Goal: Task Accomplishment & Management: Manage account settings

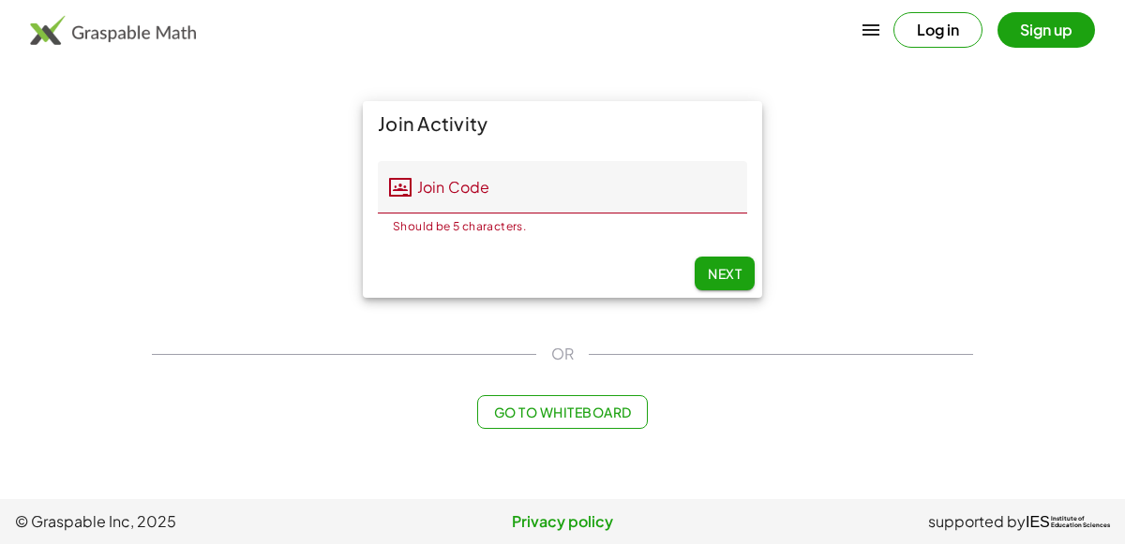
drag, startPoint x: 948, startPoint y: 32, endPoint x: 1015, endPoint y: 31, distance: 66.5
click at [1015, 31] on div "Log in Sign up" at bounding box center [993, 30] width 201 height 36
click at [1015, 31] on button "Sign up" at bounding box center [1045, 30] width 97 height 36
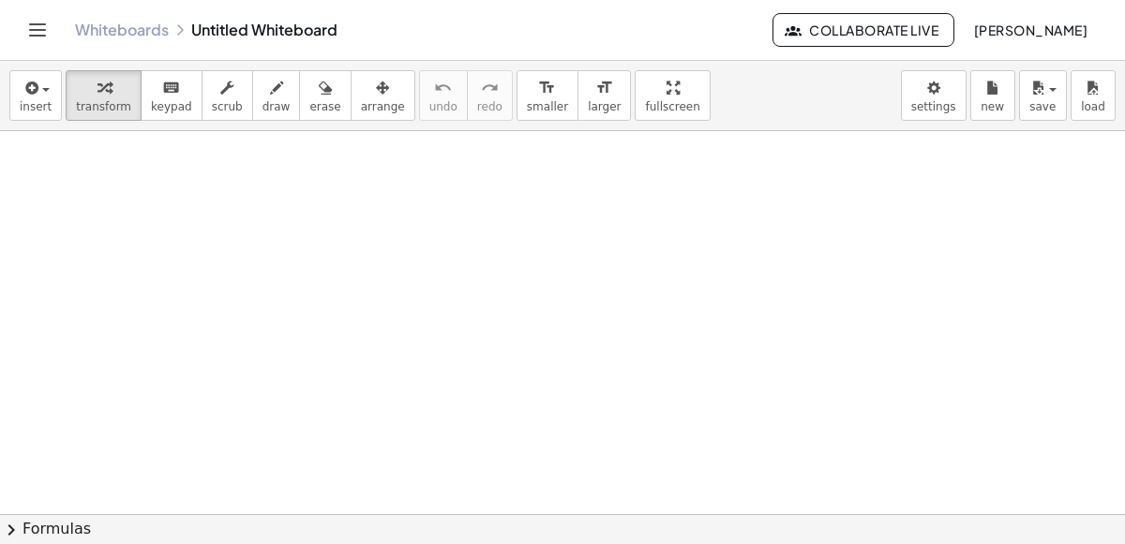
scroll to position [2309, 0]
click at [49, 37] on button "Toggle navigation" at bounding box center [37, 30] width 30 height 30
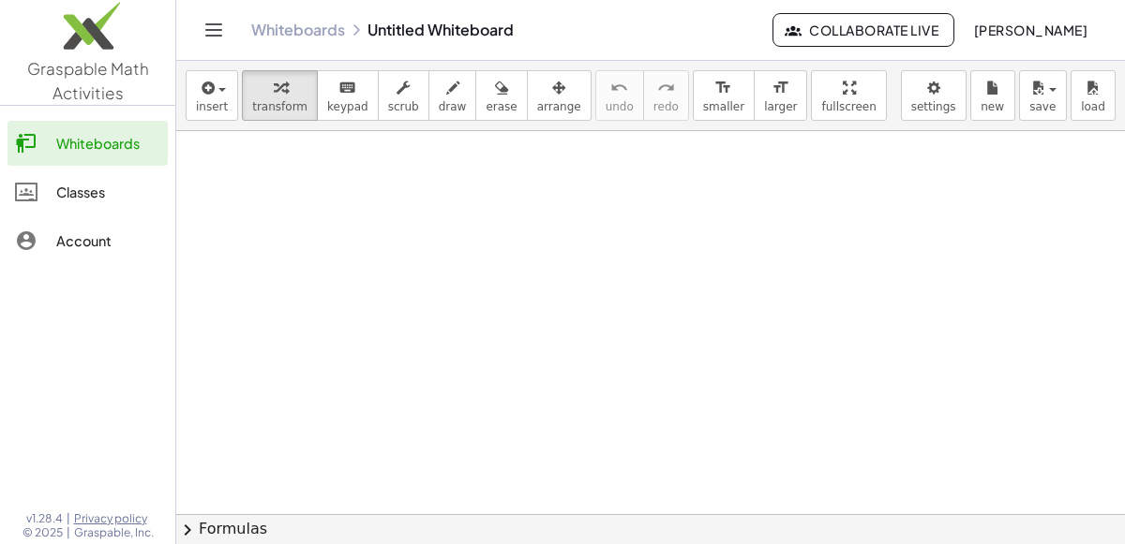
click at [84, 193] on div "Classes" at bounding box center [108, 192] width 104 height 22
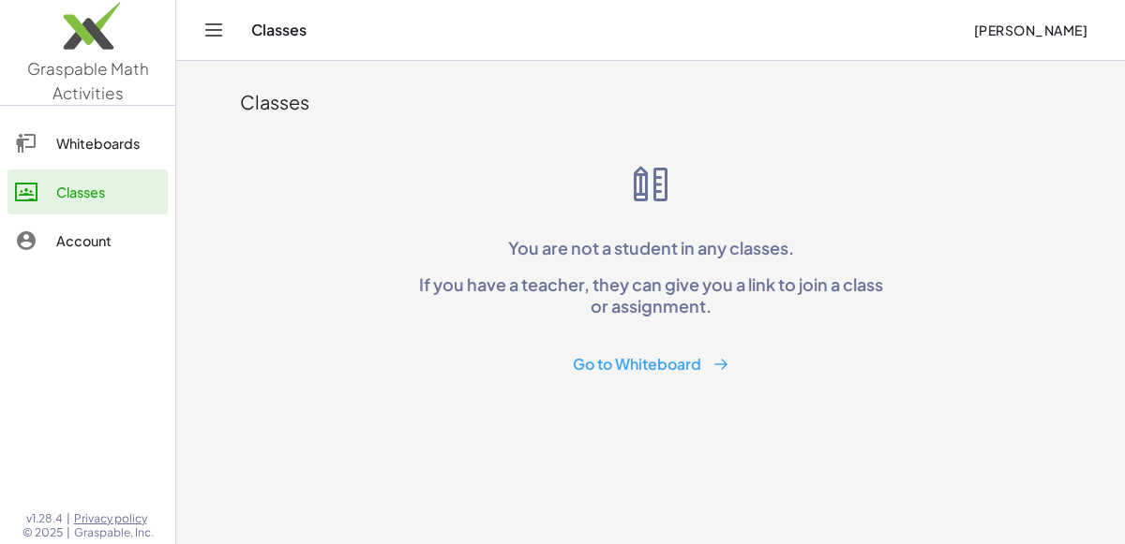
click at [71, 243] on div "Account" at bounding box center [108, 241] width 104 height 22
